Goal: Transaction & Acquisition: Purchase product/service

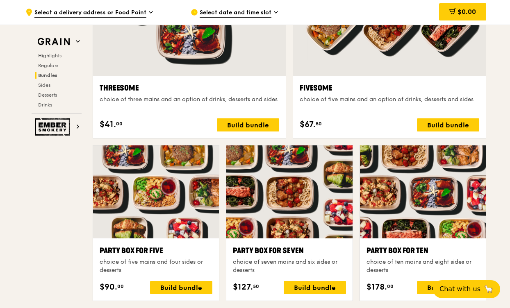
scroll to position [1512, 0]
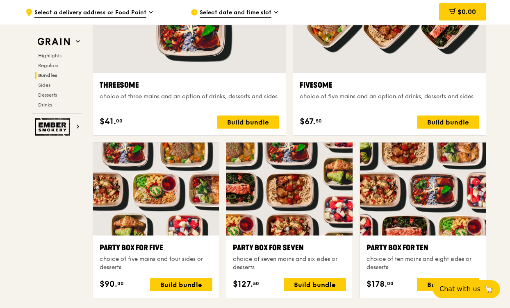
click at [370, 66] on div at bounding box center [389, 2] width 193 height 142
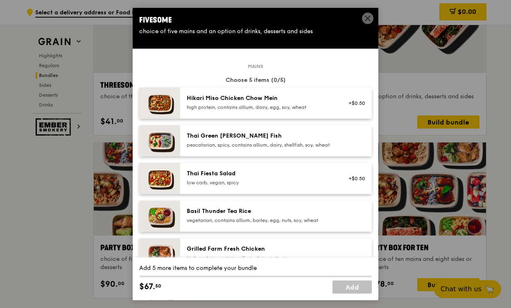
click at [313, 98] on div "Hikari Miso Chicken Chow Mein" at bounding box center [260, 98] width 147 height 8
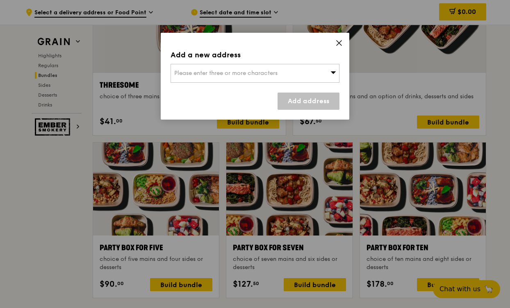
click at [296, 76] on div "Please enter three or more characters" at bounding box center [254, 73] width 169 height 19
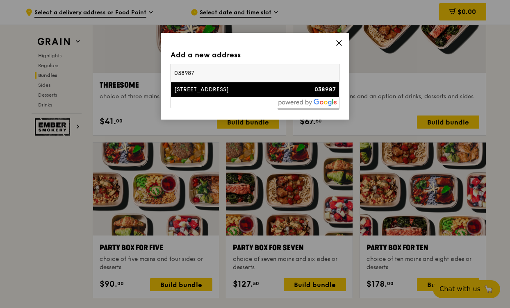
type input "038987"
click at [237, 87] on div "[STREET_ADDRESS]" at bounding box center [234, 90] width 121 height 8
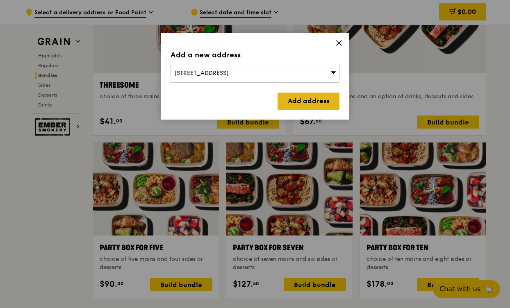
click at [304, 102] on link "Add address" at bounding box center [308, 101] width 62 height 17
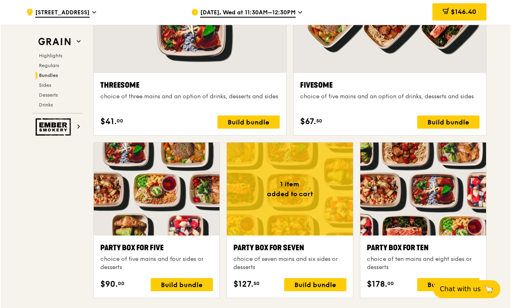
scroll to position [1520, 0]
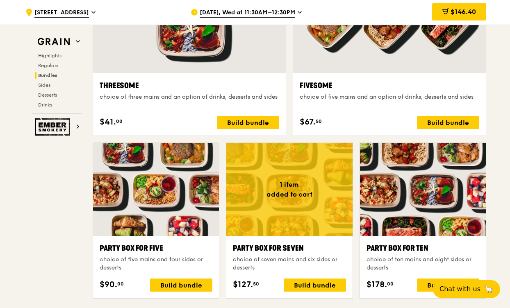
click at [367, 54] on div at bounding box center [389, 2] width 193 height 142
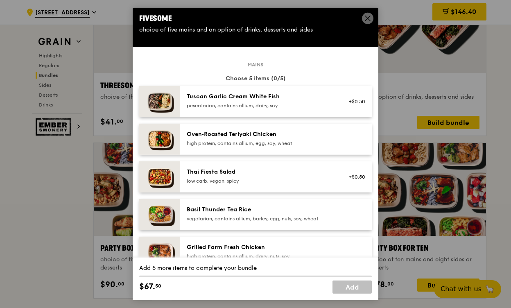
scroll to position [3, 0]
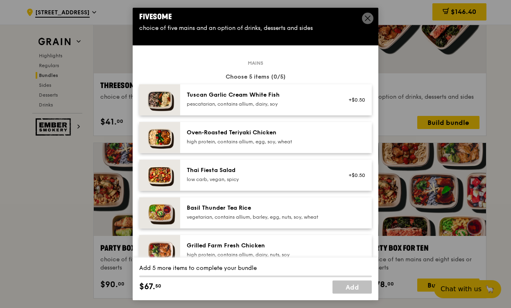
click at [286, 132] on div "Oven‑Roasted Teriyaki Chicken" at bounding box center [260, 133] width 147 height 8
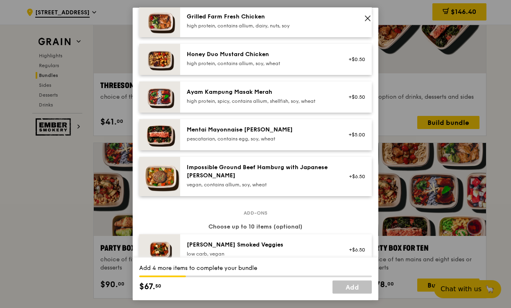
scroll to position [233, 0]
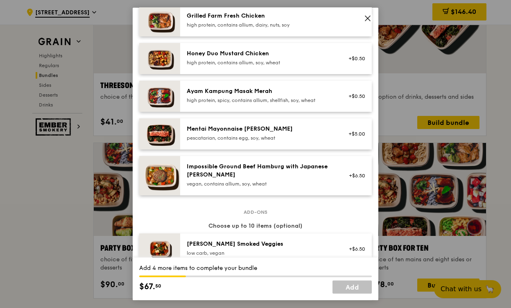
click at [280, 133] on div "Mentai Mayonnaise [PERSON_NAME] pescatarian, contains egg, soy, wheat" at bounding box center [260, 133] width 147 height 16
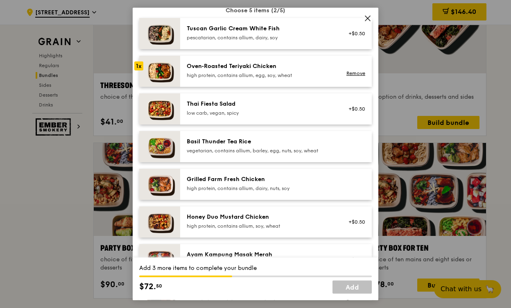
scroll to position [0, 0]
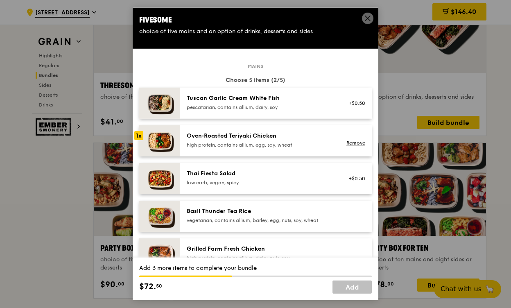
click at [288, 142] on div "high protein, contains allium, egg, soy, wheat" at bounding box center [260, 145] width 147 height 7
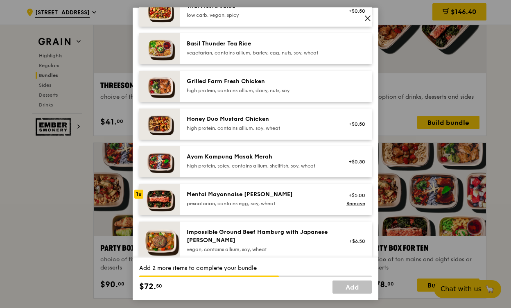
scroll to position [170, 0]
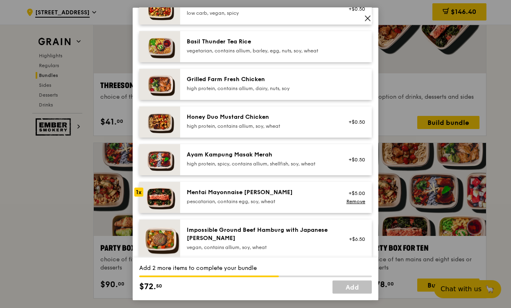
click at [265, 195] on div "Mentai Mayonnaise [PERSON_NAME]" at bounding box center [260, 192] width 147 height 8
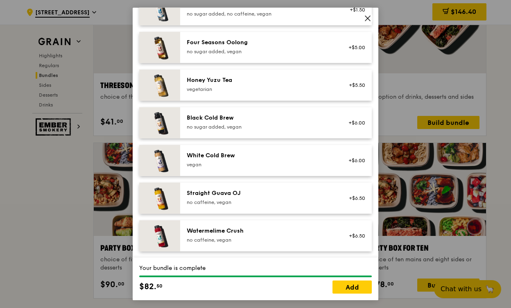
scroll to position [0, 0]
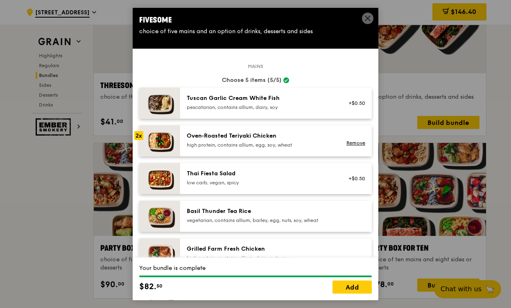
click at [365, 20] on icon at bounding box center [367, 18] width 5 height 5
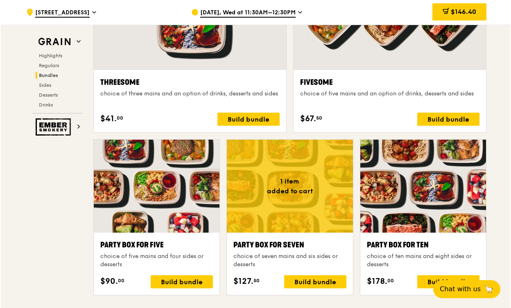
scroll to position [1616, 0]
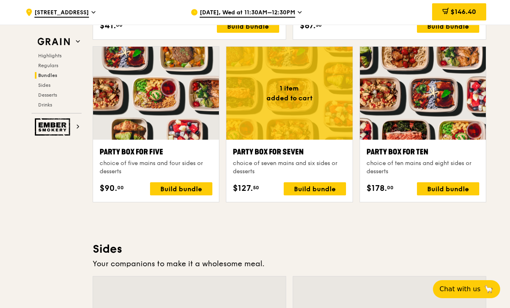
click at [335, 127] on div at bounding box center [289, 93] width 126 height 93
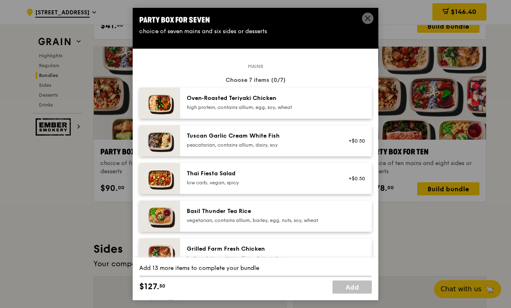
click at [309, 97] on div "Oven‑Roasted Teriyaki Chicken" at bounding box center [260, 98] width 147 height 8
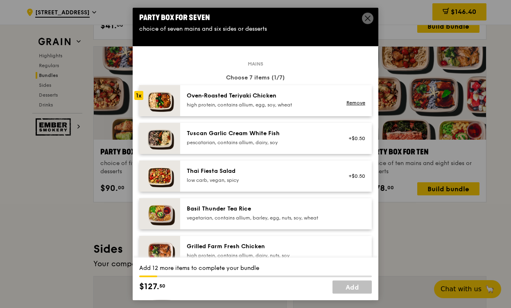
scroll to position [5, 0]
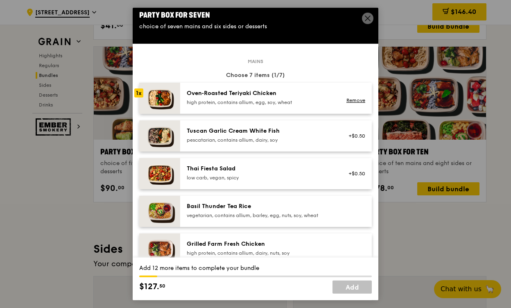
click at [285, 104] on div "high protein, contains allium, egg, soy, wheat" at bounding box center [260, 102] width 147 height 7
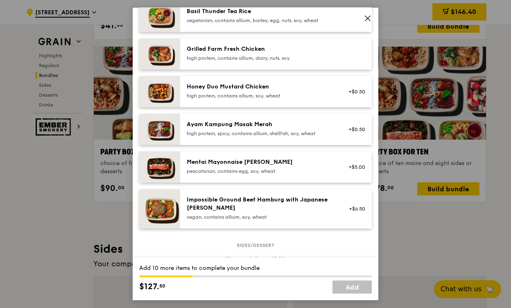
scroll to position [209, 0]
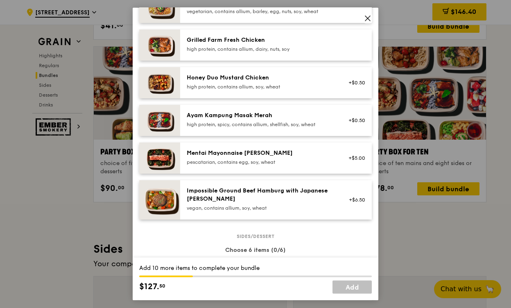
click at [292, 152] on div "Mentai Mayonnaise [PERSON_NAME]" at bounding box center [260, 153] width 147 height 8
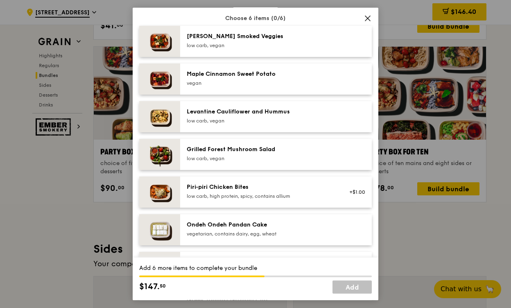
scroll to position [444, 0]
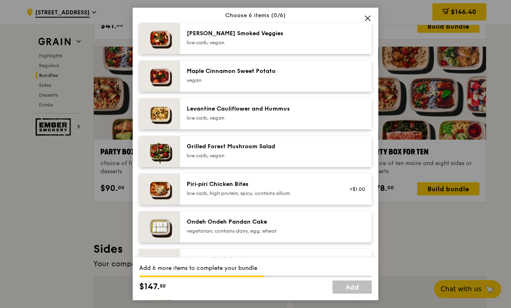
click at [298, 143] on div "Grilled Forest Mushroom Salad" at bounding box center [260, 147] width 147 height 8
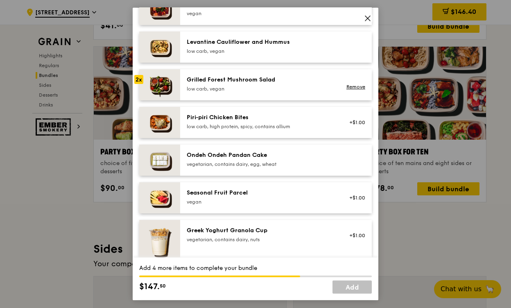
scroll to position [510, 0]
click at [298, 158] on div "Ondeh Ondeh Pandan Cake" at bounding box center [260, 155] width 147 height 8
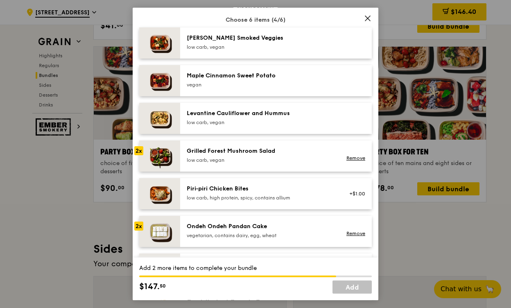
scroll to position [416, 0]
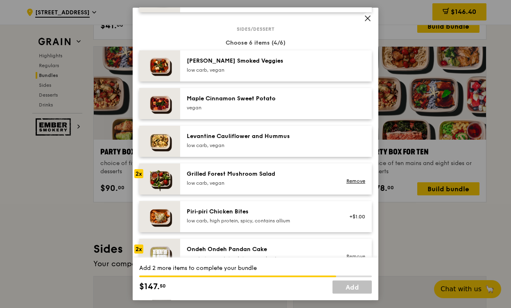
click at [275, 64] on div "[PERSON_NAME] Smoked Veggies" at bounding box center [260, 61] width 147 height 8
click at [280, 64] on div "[PERSON_NAME] Smoked Veggies" at bounding box center [260, 61] width 147 height 8
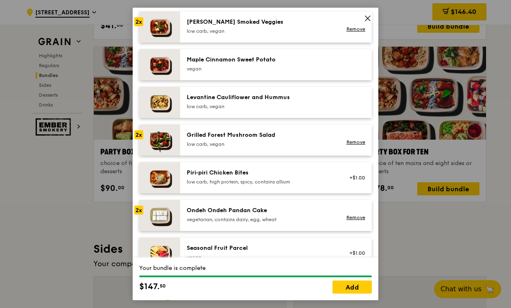
scroll to position [454, 0]
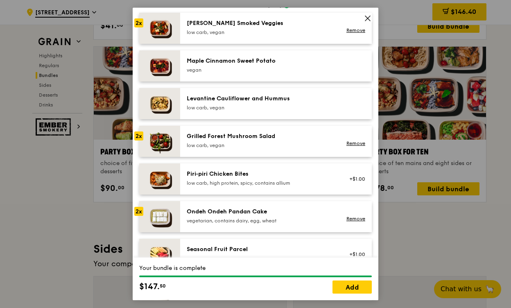
click at [288, 180] on div "low carb, high protein, spicy, contains allium" at bounding box center [260, 183] width 147 height 7
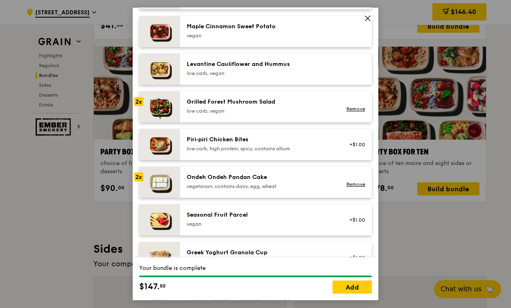
scroll to position [492, 0]
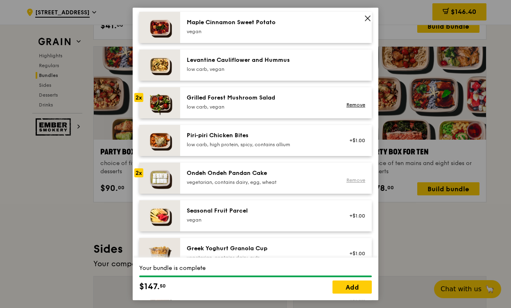
click at [347, 179] on link "Remove" at bounding box center [356, 180] width 19 height 6
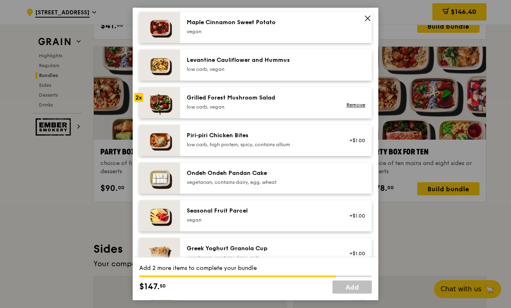
click at [294, 181] on div "vegetarian, contains dairy, egg, wheat" at bounding box center [260, 182] width 147 height 7
click at [294, 140] on div "Piri‑piri Chicken Bites low carb, high protein, spicy, contains allium" at bounding box center [260, 140] width 147 height 16
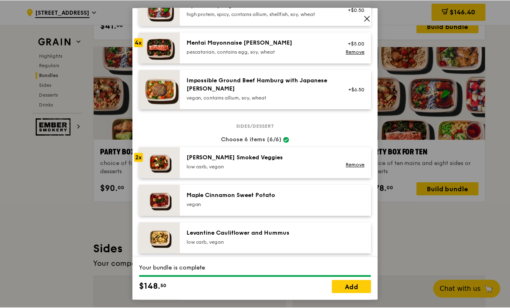
scroll to position [0, 0]
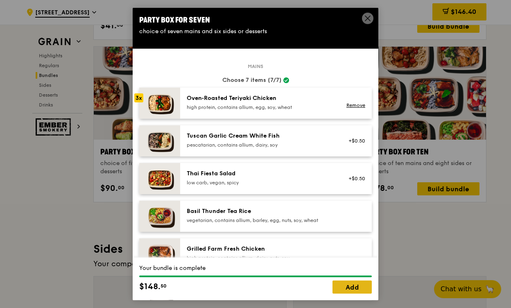
click at [357, 287] on link "Add" at bounding box center [352, 287] width 39 height 13
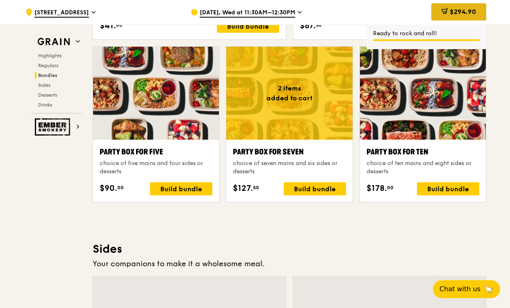
click at [447, 10] on div "$294.90" at bounding box center [458, 11] width 55 height 17
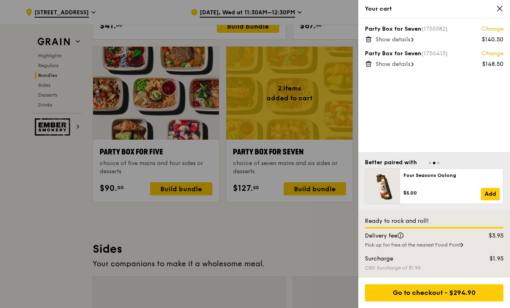
click at [370, 41] on icon at bounding box center [368, 40] width 4 height 4
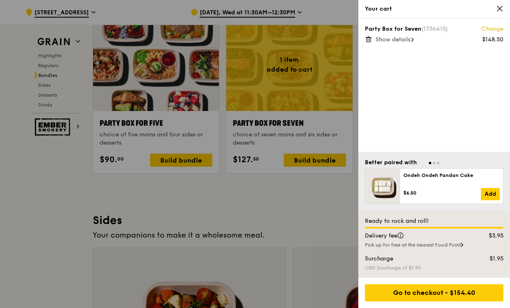
scroll to position [1681, 0]
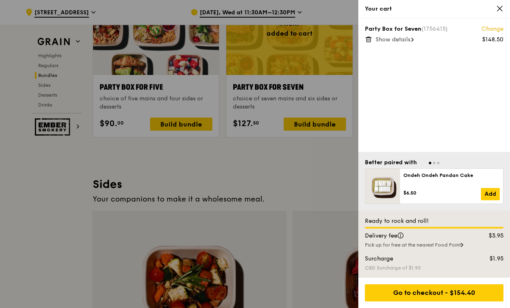
click at [400, 44] on div "Party Box for Seven (1756415) Change $148.50 Show details" at bounding box center [434, 85] width 152 height 134
click at [399, 41] on span "Show details" at bounding box center [392, 39] width 35 height 7
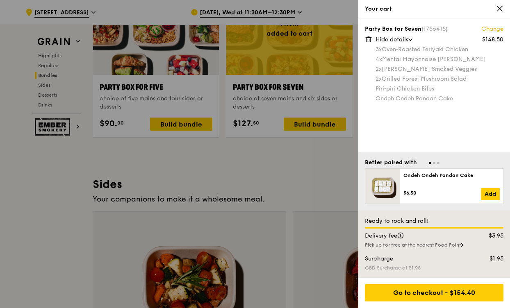
click at [250, 57] on div at bounding box center [255, 154] width 510 height 308
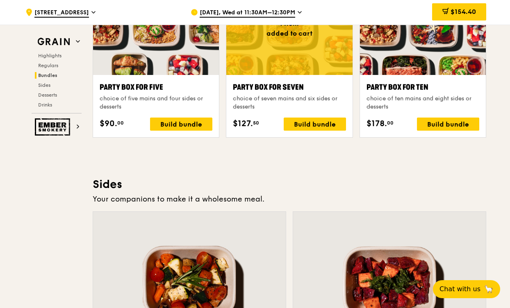
click at [269, 13] on span "[DATE], Wed at 11:30AM–12:30PM" at bounding box center [247, 13] width 95 height 9
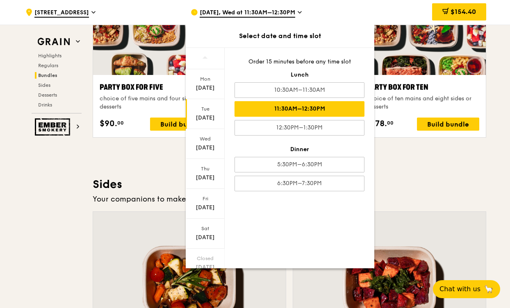
scroll to position [31, 0]
click at [199, 255] on div at bounding box center [205, 257] width 39 height 21
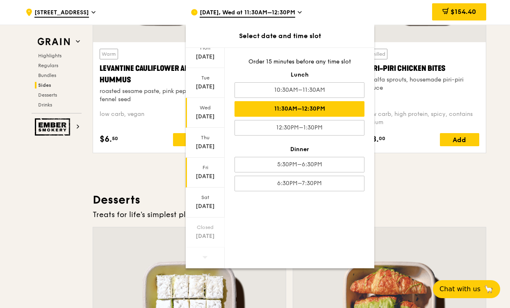
scroll to position [29, 0]
